Goal: Task Accomplishment & Management: Manage account settings

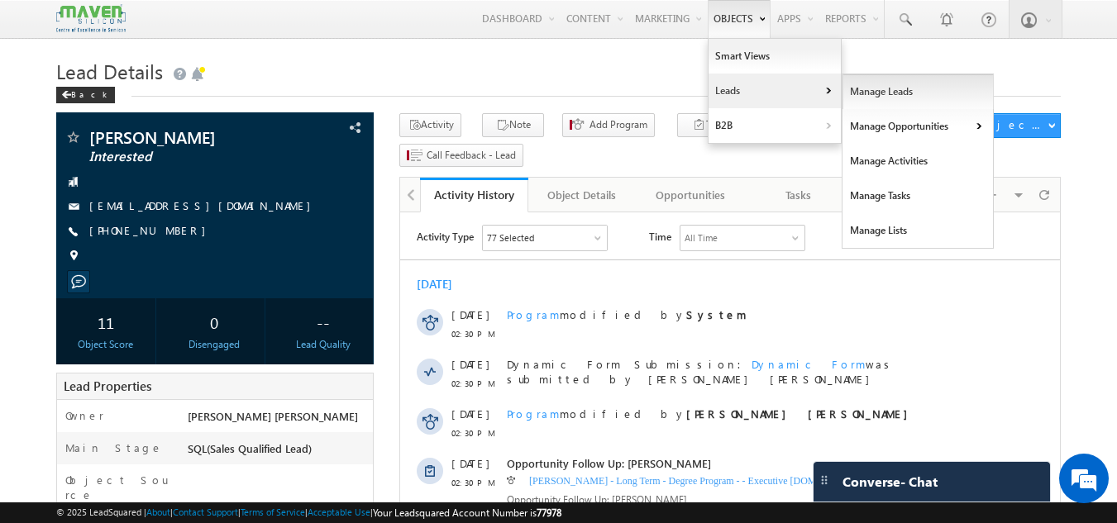
click at [853, 99] on link "Manage Leads" at bounding box center [918, 91] width 151 height 35
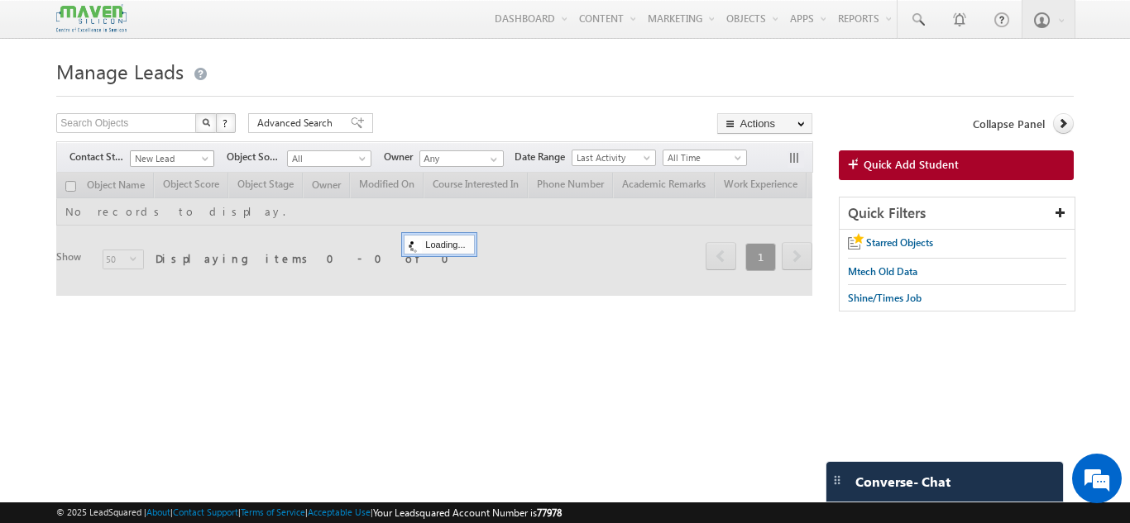
click at [196, 156] on span "New Lead" at bounding box center [170, 158] width 79 height 15
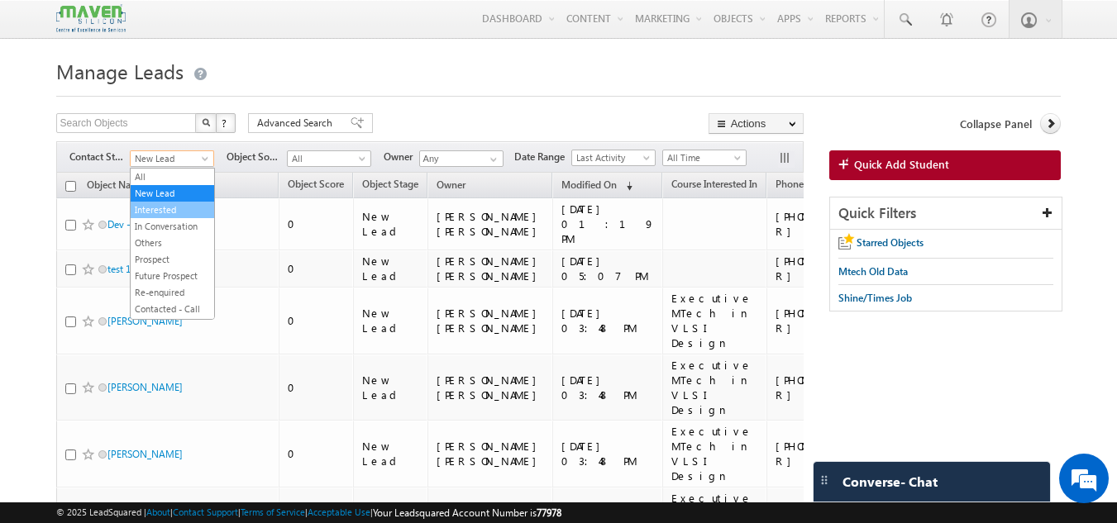
click at [169, 213] on link "Interested" at bounding box center [173, 210] width 84 height 15
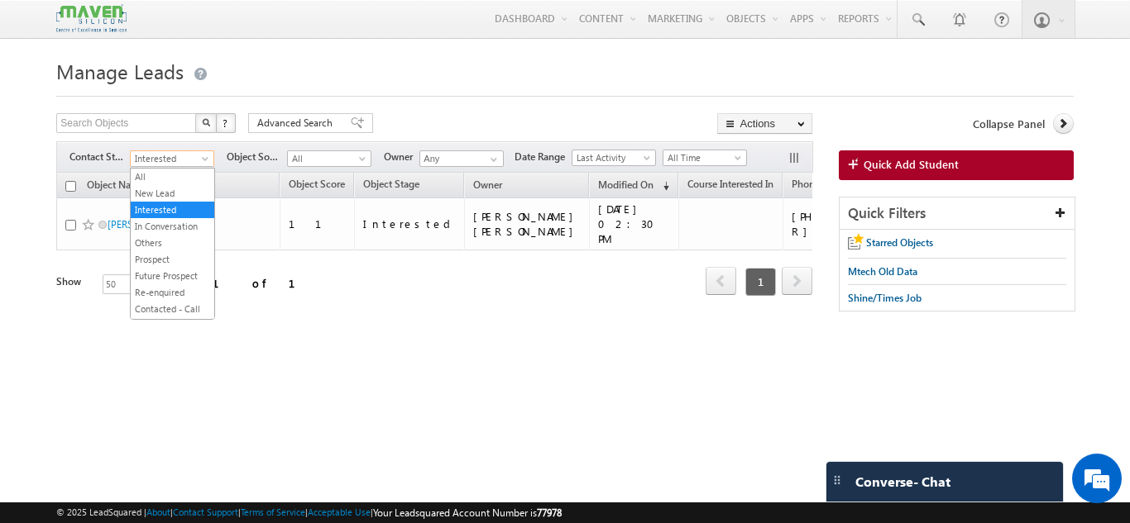
click at [145, 160] on span "Interested" at bounding box center [170, 158] width 79 height 15
click at [155, 186] on link "New Lead" at bounding box center [173, 193] width 84 height 15
